Goal: Complete application form

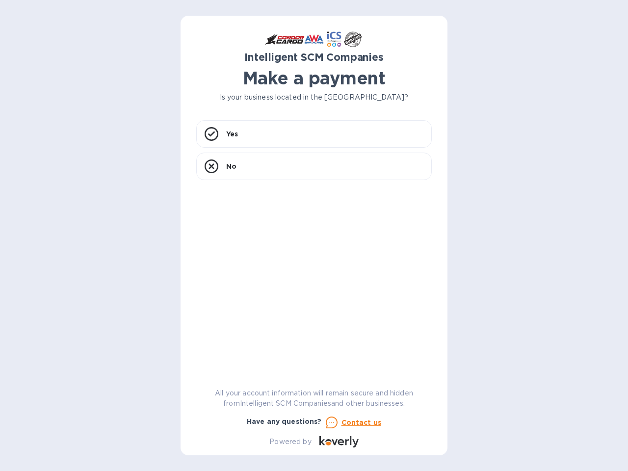
click at [314, 235] on div "Yes No" at bounding box center [313, 244] width 235 height 248
click at [314, 134] on div "Yes" at bounding box center [313, 133] width 235 height 27
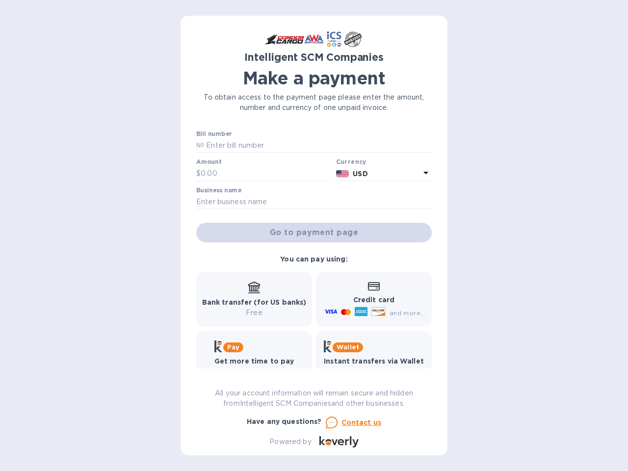
click at [211, 138] on input "text" at bounding box center [317, 145] width 227 height 15
click at [314, 166] on input "text" at bounding box center [266, 173] width 131 height 15
click at [211, 166] on input "text" at bounding box center [266, 173] width 131 height 15
click at [352, 422] on u "Contact us" at bounding box center [361, 422] width 40 height 8
click at [331, 422] on icon at bounding box center [332, 422] width 12 height 12
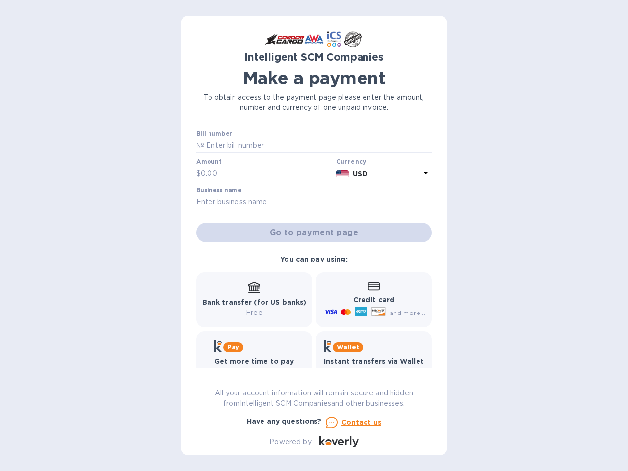
click at [338, 441] on icon at bounding box center [340, 442] width 6 height 6
